Goal: Task Accomplishment & Management: Manage account settings

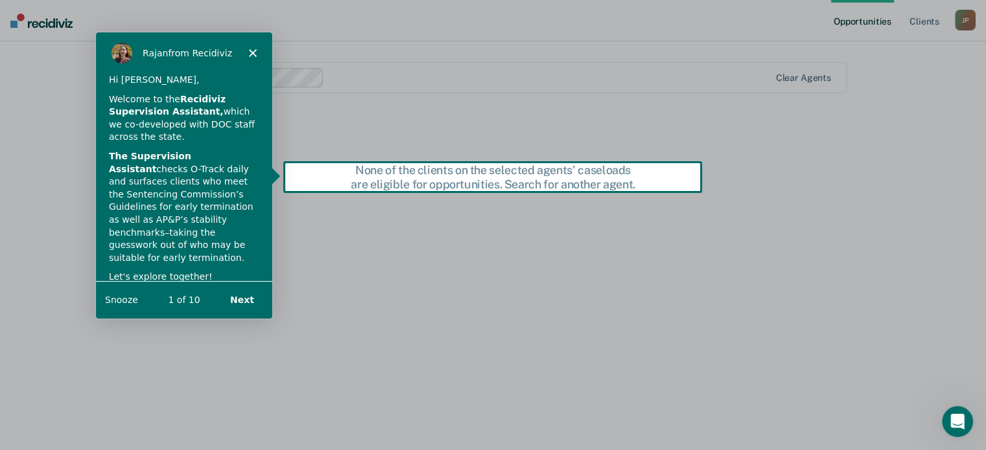
click at [248, 52] on icon "Close" at bounding box center [252, 53] width 8 height 8
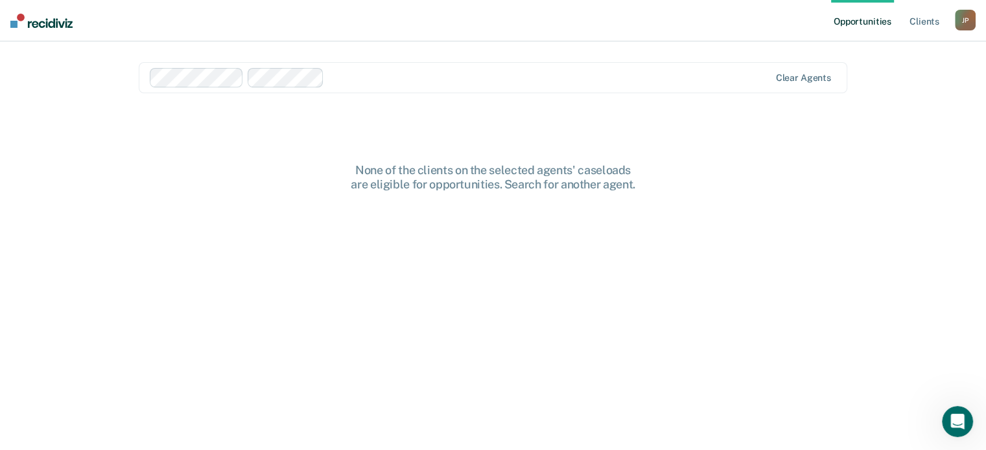
click at [964, 16] on div "J P" at bounding box center [965, 20] width 21 height 21
click at [872, 54] on link "Profile" at bounding box center [913, 52] width 104 height 11
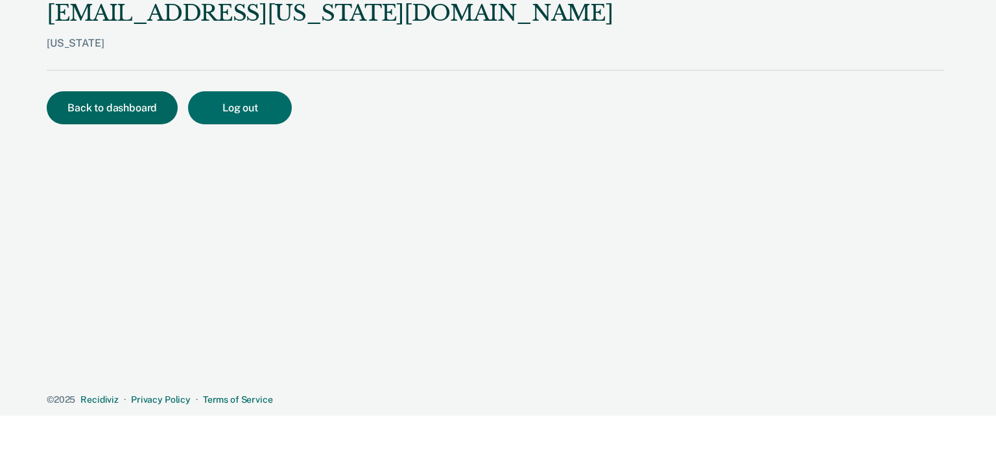
click at [119, 106] on button "Back to dashboard" at bounding box center [112, 107] width 131 height 33
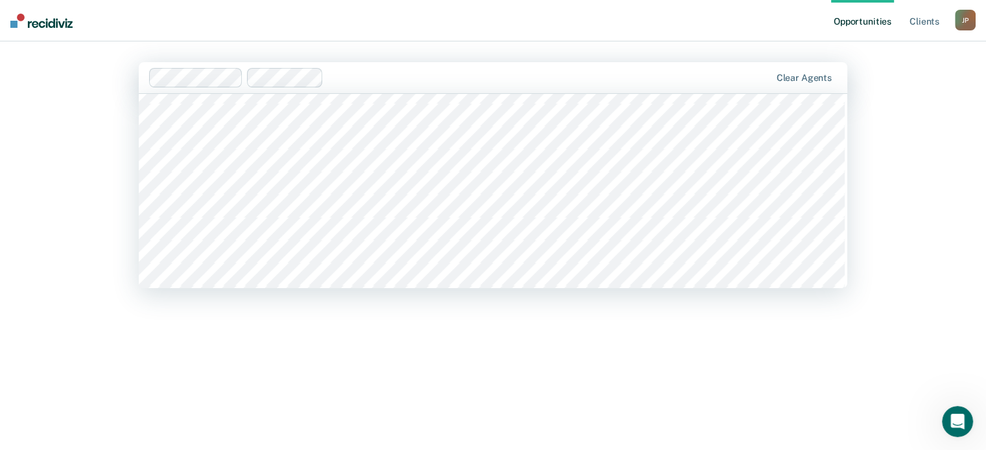
scroll to position [4130, 0]
